Goal: Transaction & Acquisition: Obtain resource

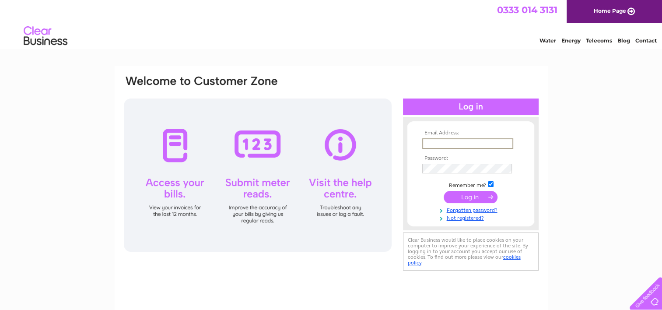
click at [441, 143] on input "text" at bounding box center [467, 143] width 91 height 11
type input "accounts@njsleewelding.co.uk"
click at [476, 198] on input "submit" at bounding box center [471, 196] width 54 height 12
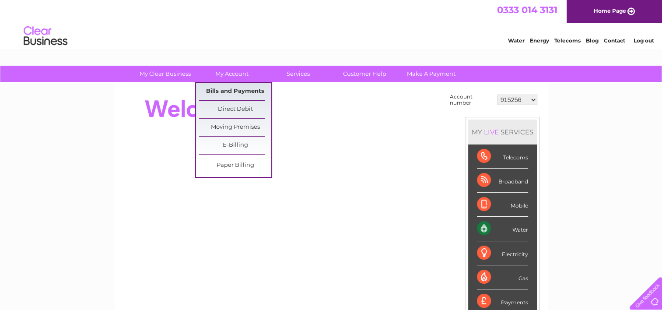
click at [230, 88] on link "Bills and Payments" at bounding box center [235, 92] width 72 height 18
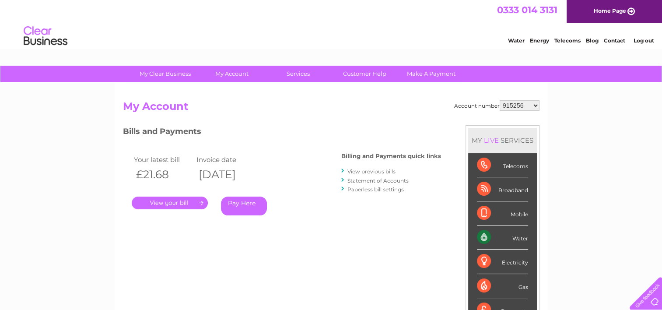
click at [175, 200] on link "." at bounding box center [170, 203] width 76 height 13
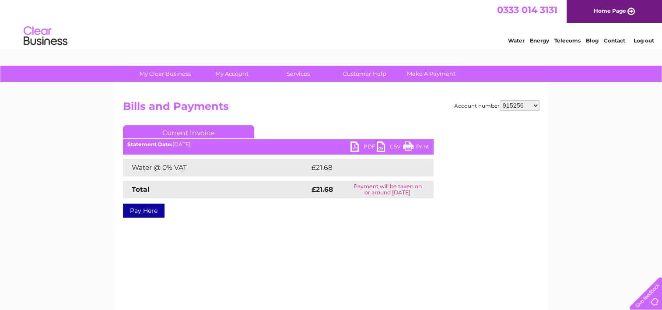
click at [356, 145] on link "PDF" at bounding box center [364, 147] width 26 height 13
click at [534, 104] on select "915256 30309043" at bounding box center [520, 105] width 40 height 11
select select "30309043"
click at [500, 100] on select "915256 30309043" at bounding box center [520, 105] width 40 height 11
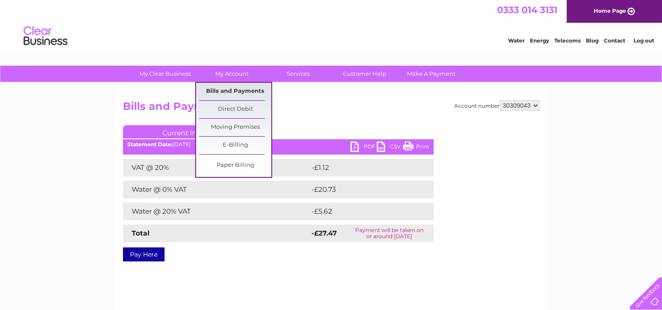
click at [230, 90] on link "Bills and Payments" at bounding box center [235, 92] width 72 height 18
click at [229, 90] on link "Bills and Payments" at bounding box center [235, 92] width 72 height 18
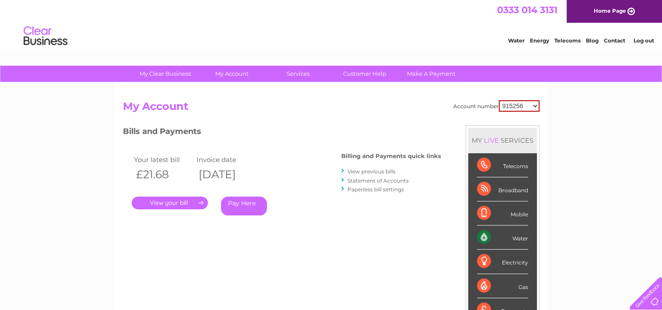
click at [534, 105] on select "915256 30309043" at bounding box center [519, 105] width 41 height 11
select select "30309043"
click at [499, 100] on select "915256 30309043" at bounding box center [519, 105] width 41 height 11
click at [173, 202] on link "." at bounding box center [170, 203] width 76 height 13
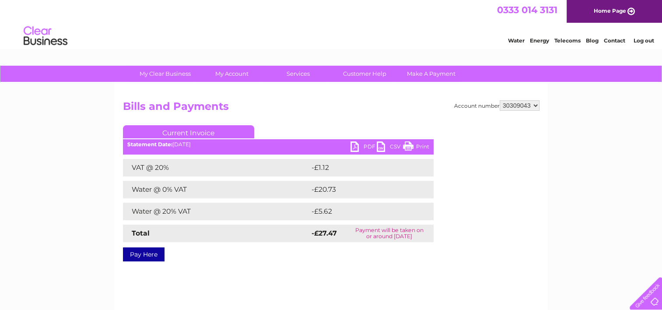
click at [356, 144] on link "PDF" at bounding box center [364, 147] width 26 height 13
click at [644, 39] on link "Log out" at bounding box center [644, 40] width 21 height 7
